Goal: Information Seeking & Learning: Learn about a topic

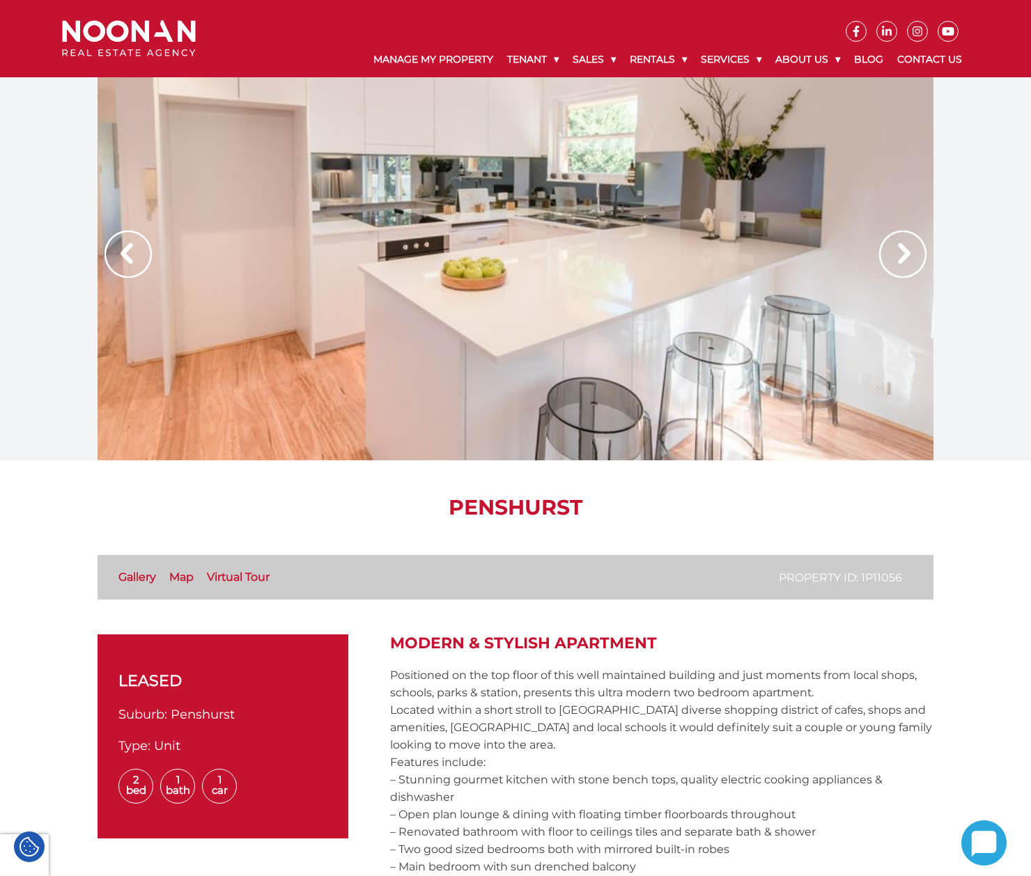
click at [550, 382] on div at bounding box center [516, 268] width 836 height 383
click at [610, 232] on div at bounding box center [516, 268] width 836 height 383
click at [881, 255] on img at bounding box center [902, 254] width 47 height 47
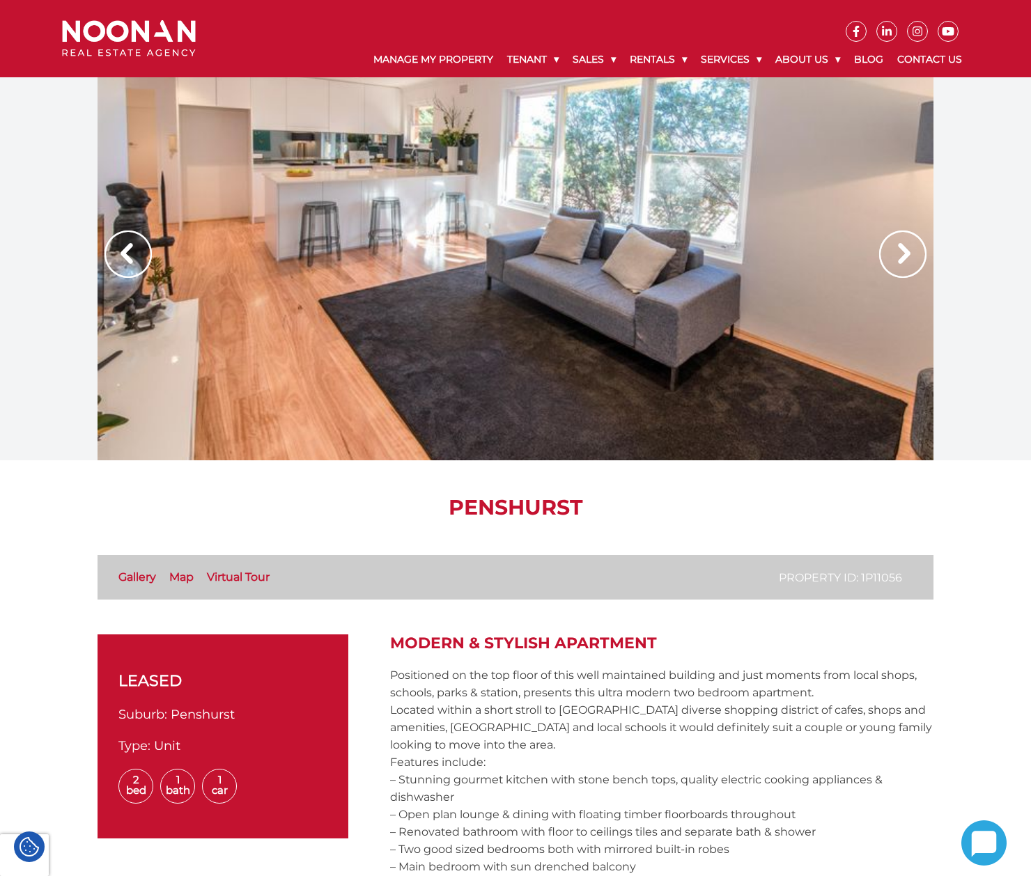
click at [137, 247] on img at bounding box center [127, 254] width 47 height 47
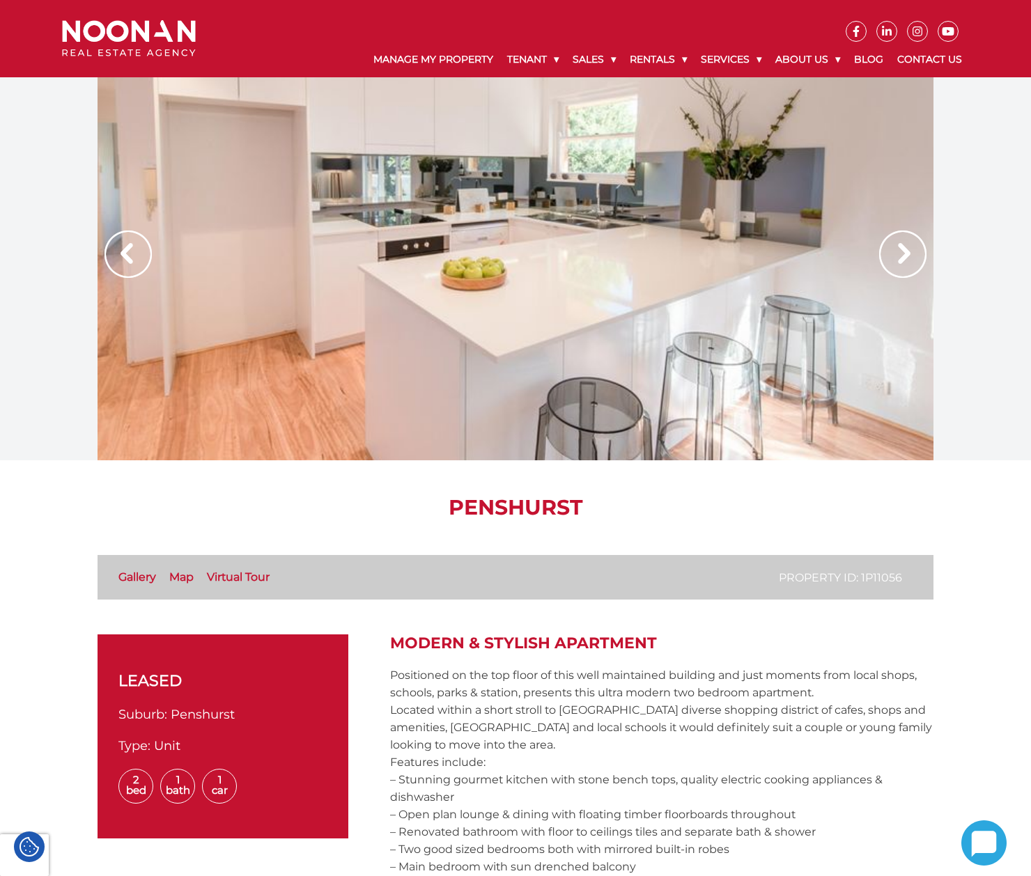
drag, startPoint x: 474, startPoint y: 249, endPoint x: 926, endPoint y: 254, distance: 452.0
click at [926, 254] on div at bounding box center [516, 268] width 836 height 383
click at [915, 254] on img at bounding box center [902, 254] width 47 height 47
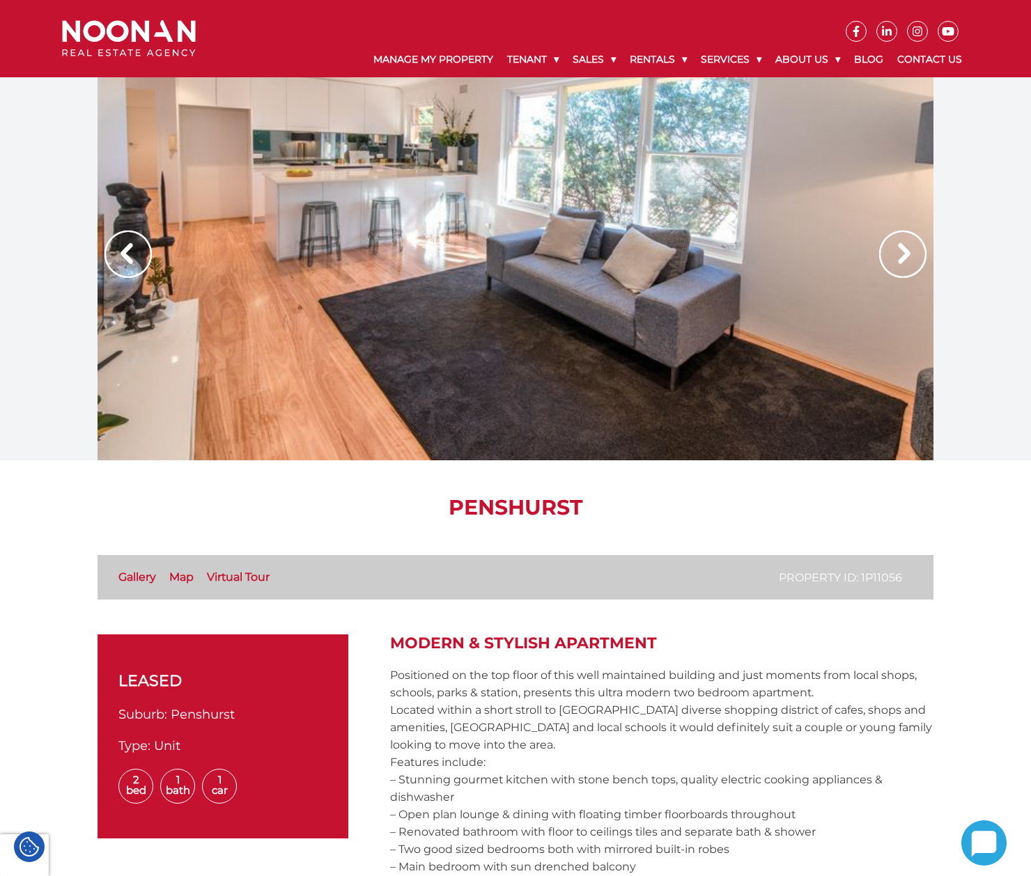
click at [910, 247] on img at bounding box center [902, 254] width 47 height 47
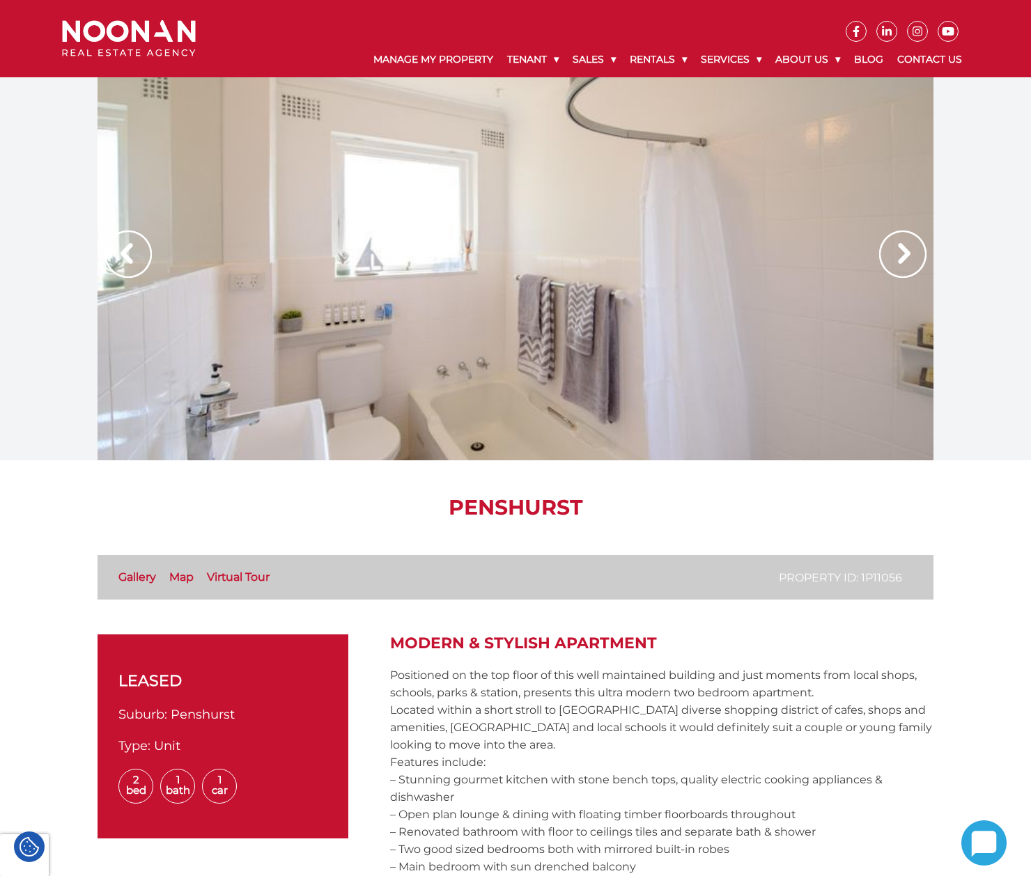
click at [141, 254] on img at bounding box center [127, 254] width 47 height 47
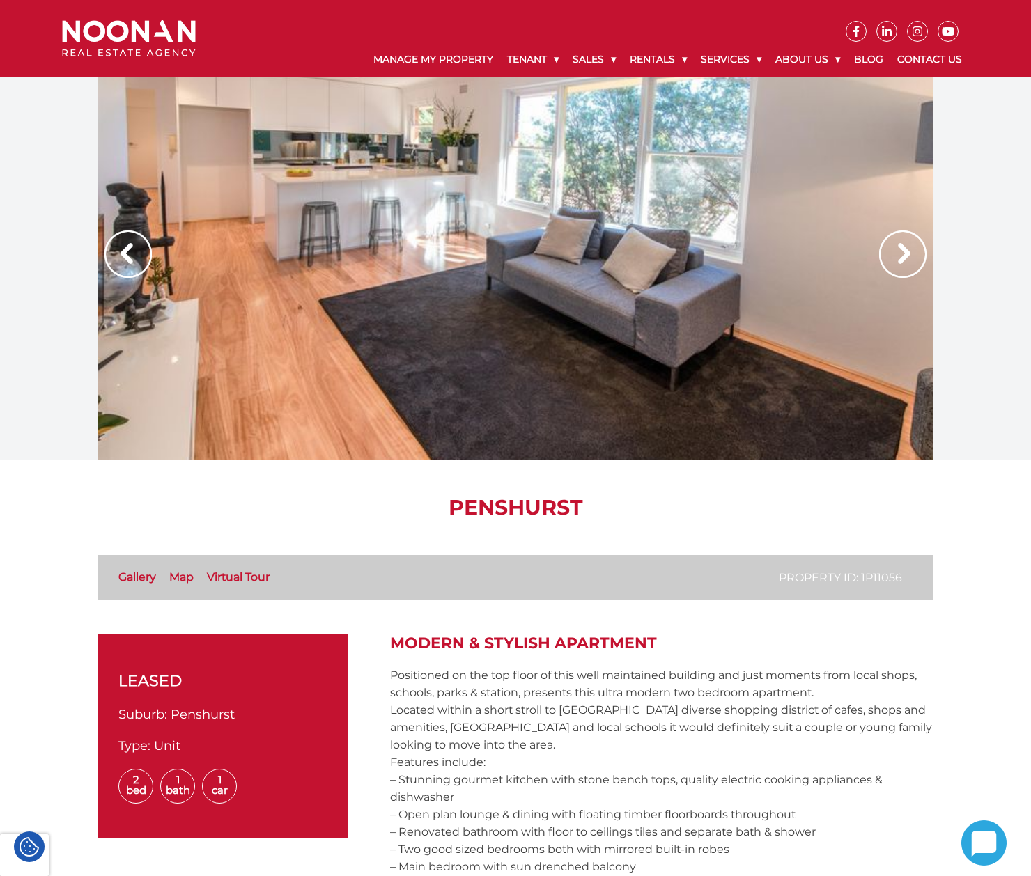
drag, startPoint x: 506, startPoint y: 252, endPoint x: 411, endPoint y: 343, distance: 131.5
click at [411, 343] on div at bounding box center [516, 268] width 836 height 383
